Goal: Task Accomplishment & Management: Use online tool/utility

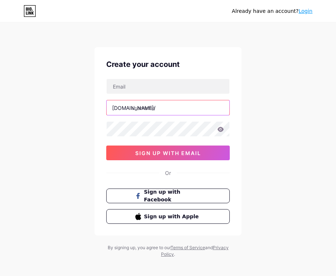
click at [155, 107] on input "text" at bounding box center [168, 107] width 123 height 15
paste input "buntogel_4d"
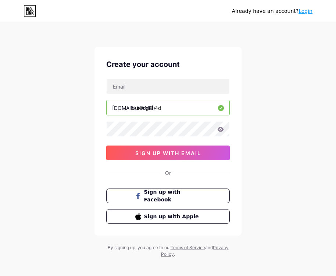
type input "buntogel_4d"
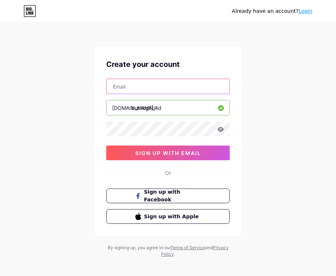
click at [158, 86] on input "text" at bounding box center [168, 86] width 123 height 15
paste input "[EMAIL_ADDRESS][DOMAIN_NAME]"
type input "[EMAIL_ADDRESS][DOMAIN_NAME]"
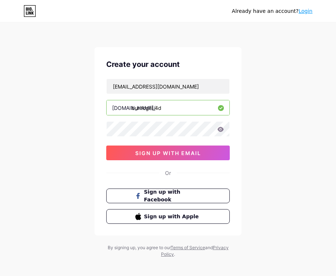
click at [261, 122] on div "Already have an account? Login Create your account [EMAIL_ADDRESS][DOMAIN_NAME]…" at bounding box center [168, 140] width 336 height 281
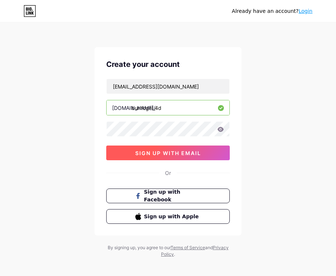
click at [169, 158] on button "sign up with email" at bounding box center [167, 152] width 123 height 15
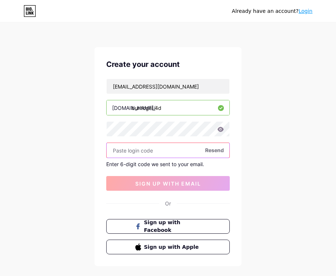
click at [163, 154] on input "text" at bounding box center [168, 150] width 123 height 15
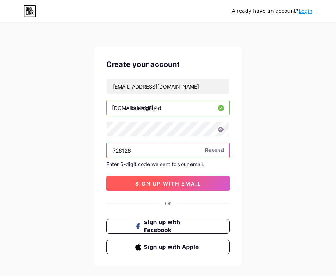
type input "726126"
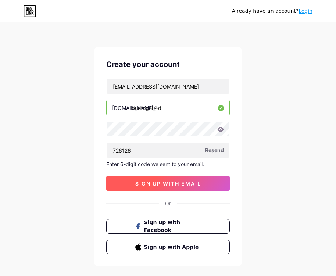
click at [165, 188] on button "sign up with email" at bounding box center [167, 183] width 123 height 15
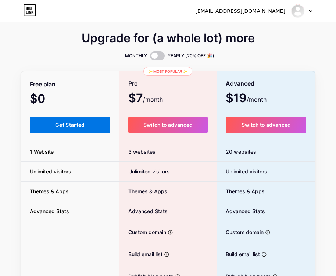
click at [74, 125] on span "Get Started" at bounding box center [70, 125] width 30 height 6
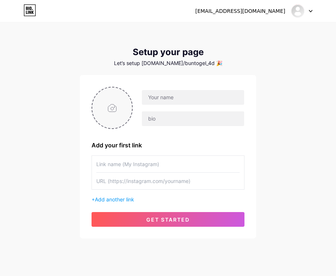
click at [119, 108] on input "file" at bounding box center [112, 107] width 40 height 41
type input "C:\fakepath\B.png"
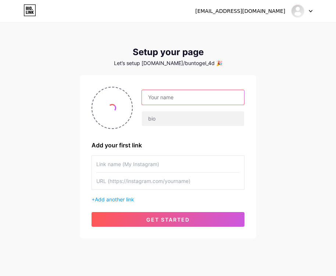
click at [168, 98] on input "text" at bounding box center [193, 97] width 102 height 15
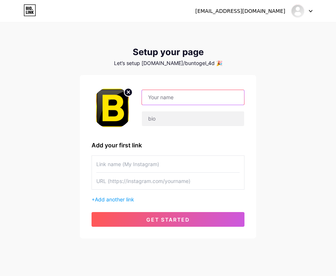
type input "b"
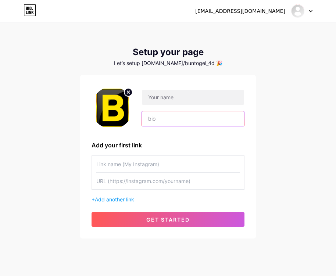
click at [151, 122] on input "text" at bounding box center [193, 118] width 102 height 15
paste input "BUNTOGEL | BUNTOGEL LOGIN | BUNTOGEL DAFTAR | BUNTOGEL LINK ALTERNATIF | BUNTOG…"
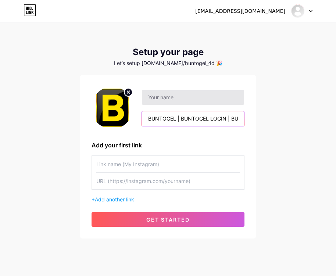
scroll to position [0, 314]
type input "BUNTOGEL | BUNTOGEL LOGIN | BUNTOGEL DAFTAR | BUNTOGEL LINK ALTERNATIF | BUNTOG…"
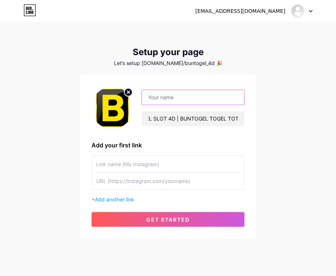
scroll to position [0, 0]
click at [180, 100] on input "text" at bounding box center [193, 97] width 102 height 15
type input "BUNTOGEL_4D"
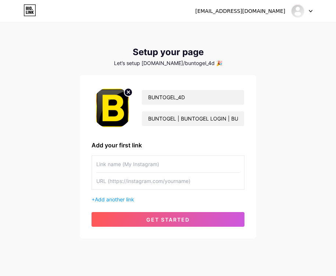
click at [270, 96] on div "[EMAIL_ADDRESS][DOMAIN_NAME] Dashboard Logout Setup your page Let’s setup [DOMA…" at bounding box center [168, 131] width 336 height 262
click at [120, 199] on span "Add another link" at bounding box center [114, 199] width 39 height 6
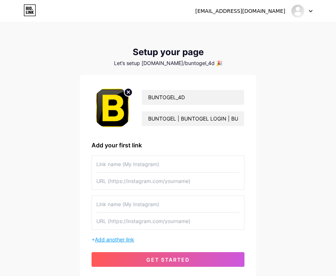
click at [116, 240] on span "Add another link" at bounding box center [114, 239] width 39 height 6
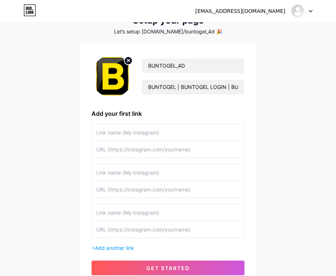
scroll to position [95, 0]
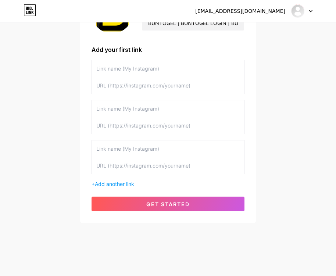
click at [115, 188] on div "BUNTOGEL_4D BUNTOGEL | BUNTOGEL LOGIN | BUNTOGEL DAFTAR | BUNTOGEL LINK ALTERNA…" at bounding box center [167, 101] width 153 height 220
click at [122, 180] on div "+ Add another link" at bounding box center [167, 124] width 153 height 128
click at [120, 185] on span "Add another link" at bounding box center [114, 184] width 39 height 6
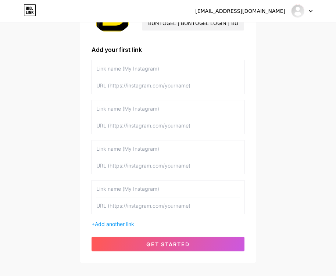
click at [118, 90] on input "text" at bounding box center [167, 85] width 143 height 17
paste input "[URL][DOMAIN_NAME]"
type input "[URL][DOMAIN_NAME]"
click at [143, 127] on input "text" at bounding box center [167, 125] width 143 height 17
paste input "[URL][DOMAIN_NAME]"
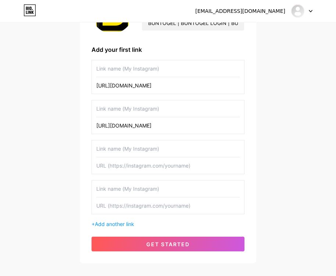
type input "[URL][DOMAIN_NAME]"
click at [139, 208] on input "text" at bounding box center [167, 205] width 143 height 17
paste input "[URL][DOMAIN_NAME]"
type input "[URL][DOMAIN_NAME]"
click at [153, 87] on input "[URL][DOMAIN_NAME]" at bounding box center [167, 85] width 143 height 17
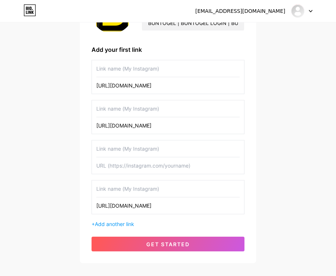
click at [148, 151] on input "text" at bounding box center [167, 148] width 143 height 17
click at [145, 165] on input "text" at bounding box center [167, 165] width 143 height 17
paste input "[URL][DOMAIN_NAME]"
type input "[URL][DOMAIN_NAME]"
click at [128, 69] on input "text" at bounding box center [167, 68] width 143 height 17
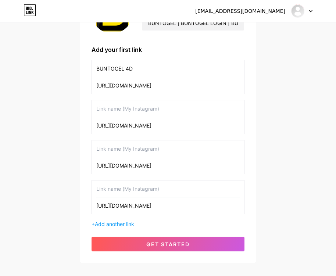
type input "BUNTOGEL 4D"
type input "BUNTOGEL DAFTAR"
type input "BUNTOGEL LOGIN"
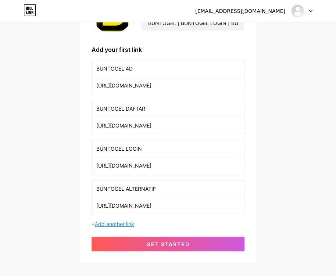
type input "BUNTOGEL ALTERNATIF"
click at [112, 226] on span "Add another link" at bounding box center [114, 224] width 39 height 6
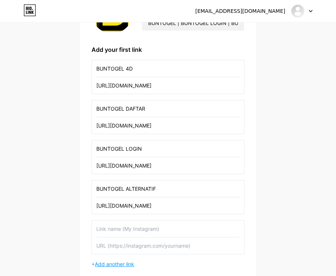
click at [111, 261] on span "Add another link" at bounding box center [114, 264] width 39 height 6
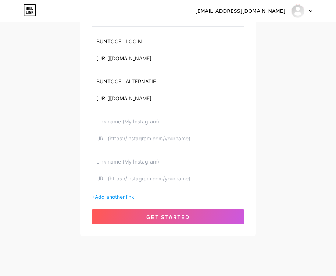
scroll to position [206, 0]
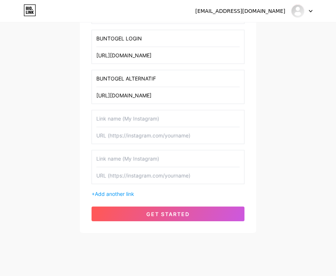
click at [123, 154] on input "text" at bounding box center [167, 158] width 143 height 17
type input "Y"
type input "BUNTOGEL BONUS"
click at [136, 118] on input "text" at bounding box center [167, 118] width 143 height 17
paste input "BUNTOGEL BONUS"
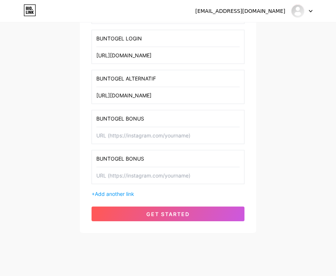
drag, startPoint x: 123, startPoint y: 116, endPoint x: 245, endPoint y: 113, distance: 122.4
click at [245, 113] on div "BUNTOGEL_4D BUNTOGEL | BUNTOGEL LOGIN | BUNTOGEL DAFTAR | BUNTOGEL LINK ALTERNA…" at bounding box center [168, 51] width 176 height 364
type input "BUNTOGEL GACOR"
click at [144, 137] on input "text" at bounding box center [167, 135] width 143 height 17
paste input "[URL][DOMAIN_NAME]"
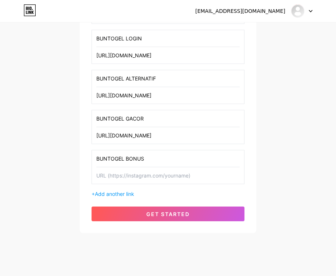
type input "[URL][DOMAIN_NAME]"
click at [138, 176] on input "text" at bounding box center [167, 175] width 143 height 17
paste input "[URL][DOMAIN_NAME]"
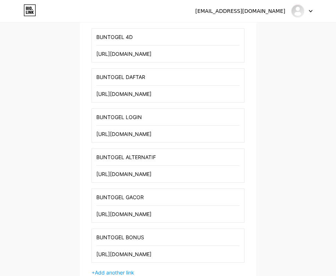
scroll to position [216, 0]
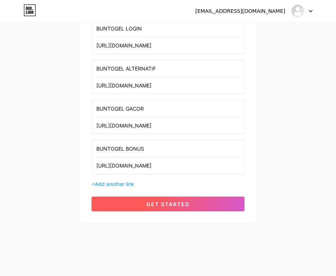
type input "[URL][DOMAIN_NAME]"
click at [153, 205] on span "get started" at bounding box center [167, 204] width 43 height 6
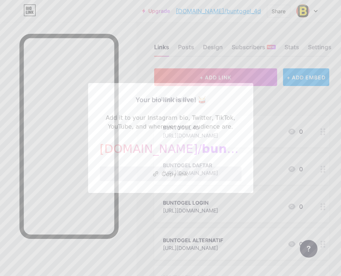
click at [165, 174] on button "Copy link" at bounding box center [171, 173] width 142 height 15
click at [138, 50] on div at bounding box center [170, 138] width 341 height 276
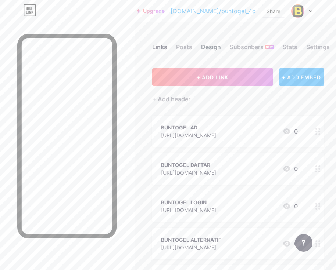
click at [217, 44] on div "Design" at bounding box center [211, 49] width 20 height 13
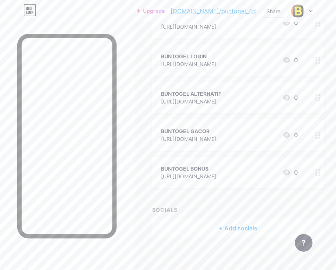
scroll to position [147, 0]
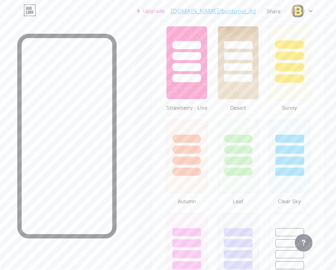
scroll to position [514, 0]
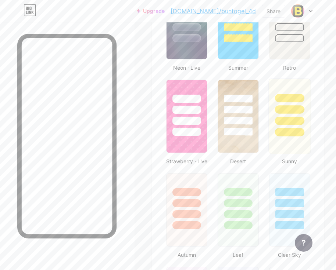
click at [293, 125] on div at bounding box center [289, 121] width 29 height 8
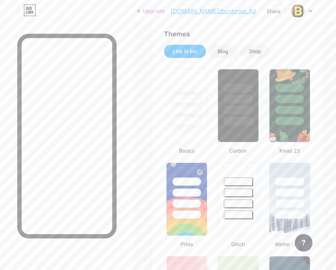
scroll to position [73, 0]
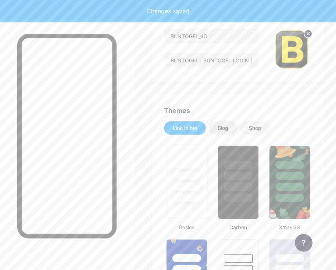
click at [223, 126] on div "Blog" at bounding box center [222, 128] width 11 height 7
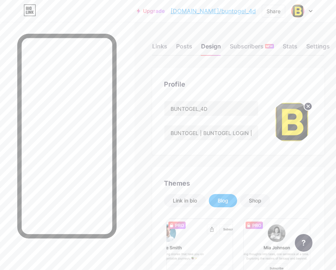
scroll to position [0, 0]
click at [258, 44] on div "Subscribers NEW" at bounding box center [252, 49] width 44 height 13
click at [286, 48] on div "Stats" at bounding box center [289, 49] width 15 height 13
click at [312, 48] on div "Settings" at bounding box center [318, 49] width 24 height 13
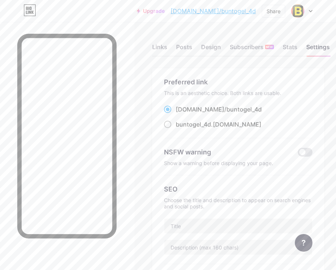
click at [213, 126] on div "buntogel_4d .[DOMAIN_NAME]" at bounding box center [219, 124] width 86 height 9
click at [180, 129] on input "buntogel_4d .[DOMAIN_NAME]" at bounding box center [178, 131] width 5 height 5
radio input "true"
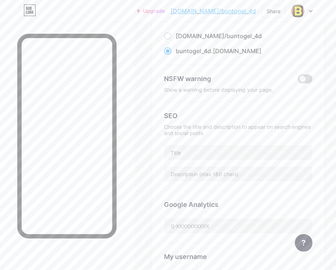
click at [306, 75] on span at bounding box center [304, 79] width 15 height 9
click at [297, 81] on input "checkbox" at bounding box center [297, 81] width 0 height 0
click at [190, 119] on div "SEO" at bounding box center [238, 116] width 148 height 10
click at [191, 129] on div "Choose the title and description to appear on search engines and social posts." at bounding box center [238, 130] width 148 height 12
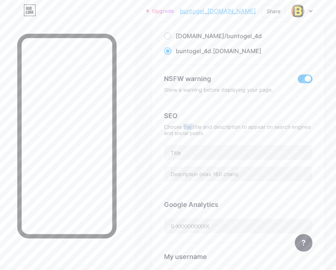
click at [191, 129] on div "Choose the title and description to appear on search engines and social posts." at bounding box center [238, 130] width 148 height 12
click at [193, 152] on input "text" at bounding box center [238, 152] width 148 height 15
click at [197, 152] on input "text" at bounding box center [238, 152] width 148 height 15
paste input "BUNTOGEL_4D"
type input "BUNTOGEL_4D"
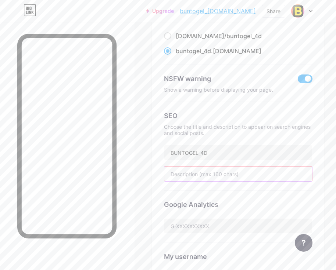
click at [200, 174] on input "text" at bounding box center [238, 174] width 148 height 15
paste input "BUNTOGEL | BUNTOGEL LOGIN | BUNTOGEL DAFTAR | BUNTOGEL LINK ALTERNATIF | BUNTOG…"
type input "BUNTOGEL | BUNTOGEL LOGIN | BUNTOGEL DAFTAR | BUNTOGEL LINK ALTERNATIF | BUNTOG…"
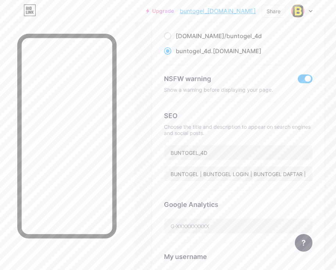
click at [145, 153] on div "Links Posts Design Subscribers NEW Stats Settings Preferred link This is an aes…" at bounding box center [168, 245] width 336 height 592
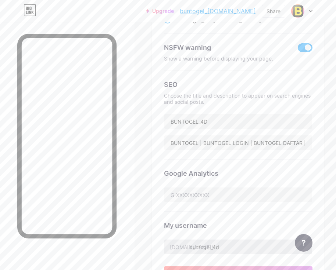
scroll to position [147, 0]
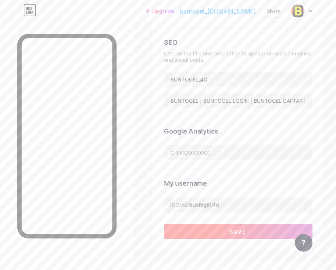
click at [240, 230] on span "Save" at bounding box center [238, 232] width 17 height 6
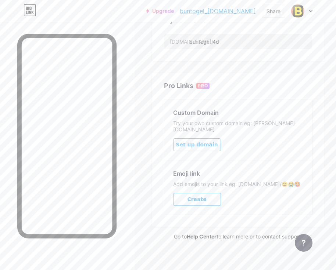
scroll to position [127, 0]
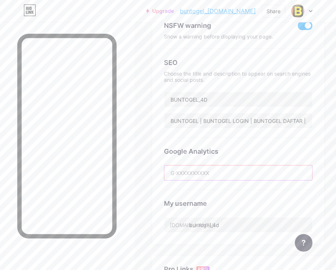
click at [213, 175] on input "text" at bounding box center [238, 173] width 148 height 15
click at [213, 168] on input "text" at bounding box center [238, 173] width 148 height 15
paste input "G-MPDB1QJNGW"
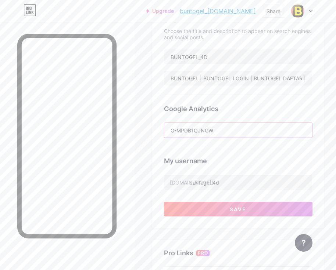
scroll to position [237, 0]
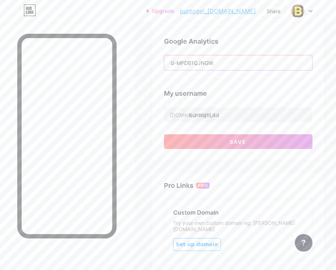
type input "G-MPDB1QJNGW"
drag, startPoint x: 274, startPoint y: 105, endPoint x: 271, endPoint y: 117, distance: 12.0
click at [275, 103] on div "My username [DOMAIN_NAME]/ buntogel_4d" at bounding box center [238, 101] width 148 height 43
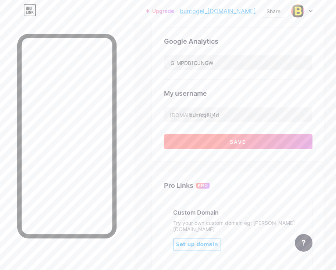
click at [252, 145] on button "Save" at bounding box center [238, 141] width 148 height 15
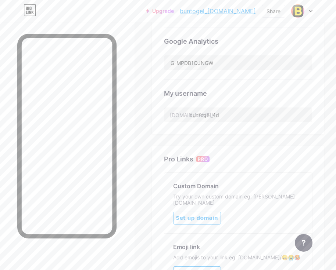
click at [248, 12] on link "buntogel_[DOMAIN_NAME]" at bounding box center [218, 11] width 76 height 9
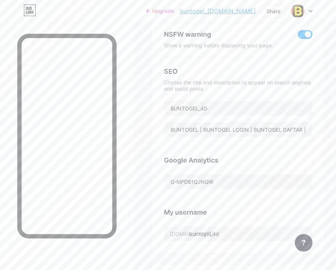
scroll to position [0, 0]
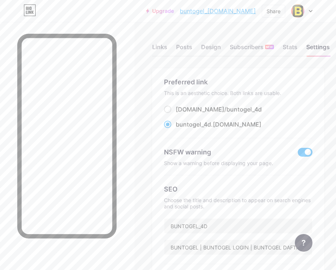
click at [312, 149] on div "NSFW warning" at bounding box center [238, 152] width 148 height 10
click at [312, 149] on span at bounding box center [304, 152] width 15 height 9
click at [297, 154] on input "checkbox" at bounding box center [297, 154] width 0 height 0
